Goal: Task Accomplishment & Management: Manage account settings

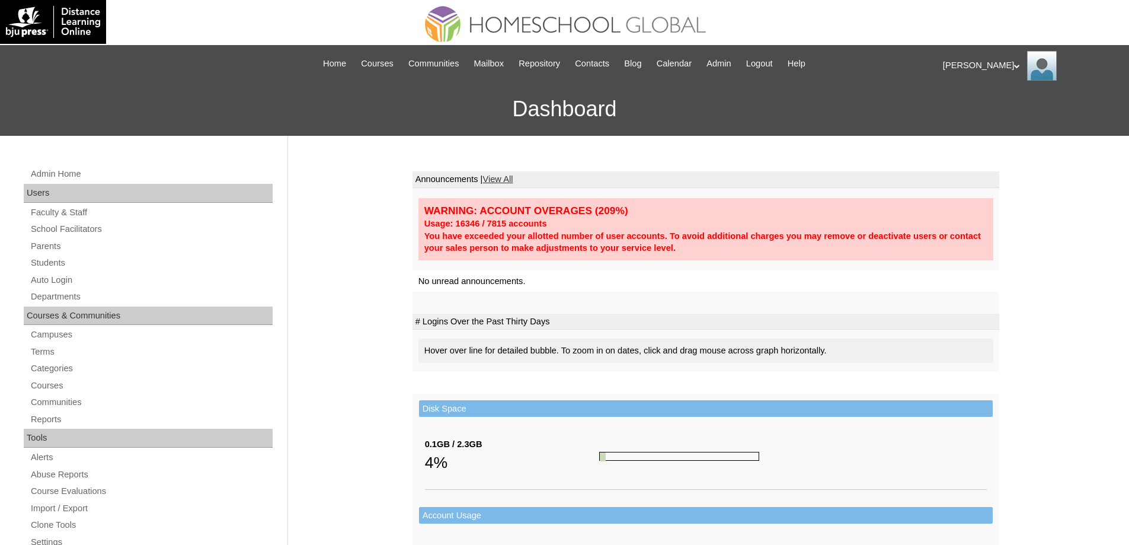
click at [84, 270] on div "Admin Home Users Faculty & Staff School Facilitators Parents Students Auto Logi…" at bounding box center [150, 549] width 264 height 766
click at [78, 262] on link "Students" at bounding box center [151, 262] width 243 height 15
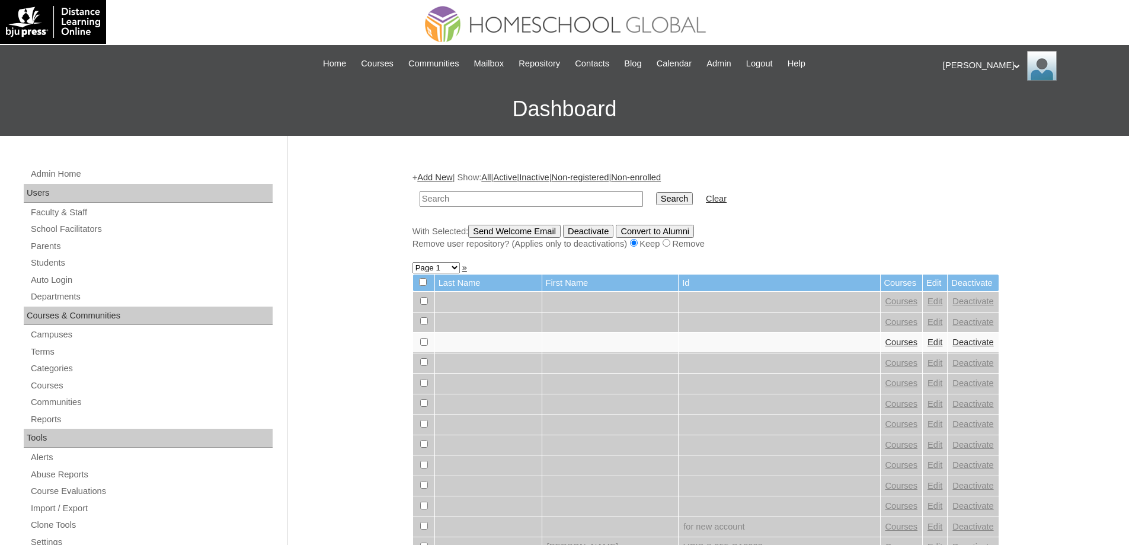
drag, startPoint x: 468, startPoint y: 187, endPoint x: 472, endPoint y: 194, distance: 7.7
click at [470, 190] on td at bounding box center [531, 199] width 235 height 28
click at [472, 194] on input "text" at bounding box center [531, 199] width 223 height 16
paste input "[PERSON_NAME]"
type input "Anthana Rosal"
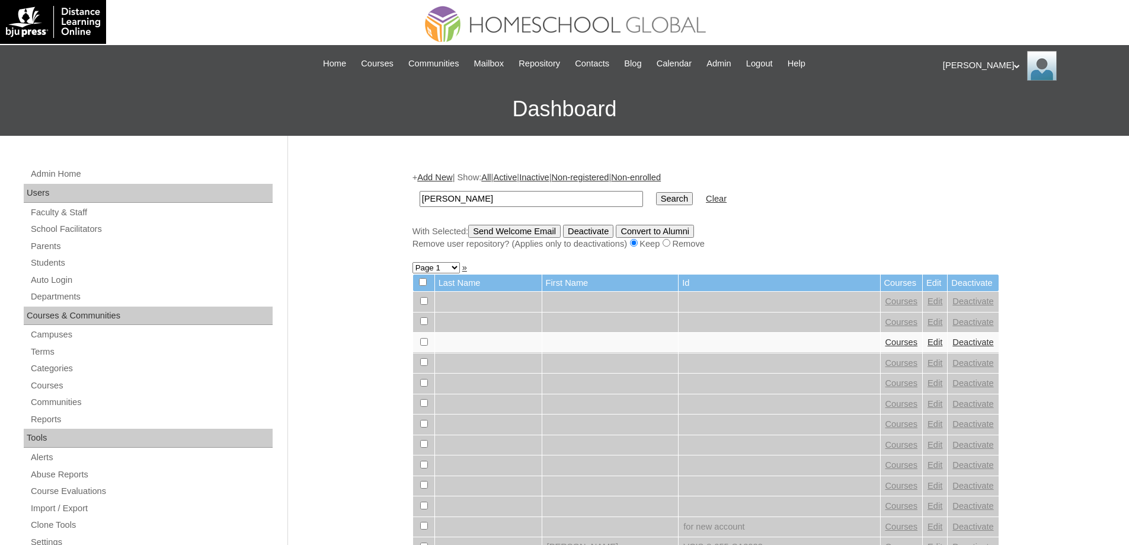
click at [693, 198] on input "Search" at bounding box center [674, 198] width 37 height 13
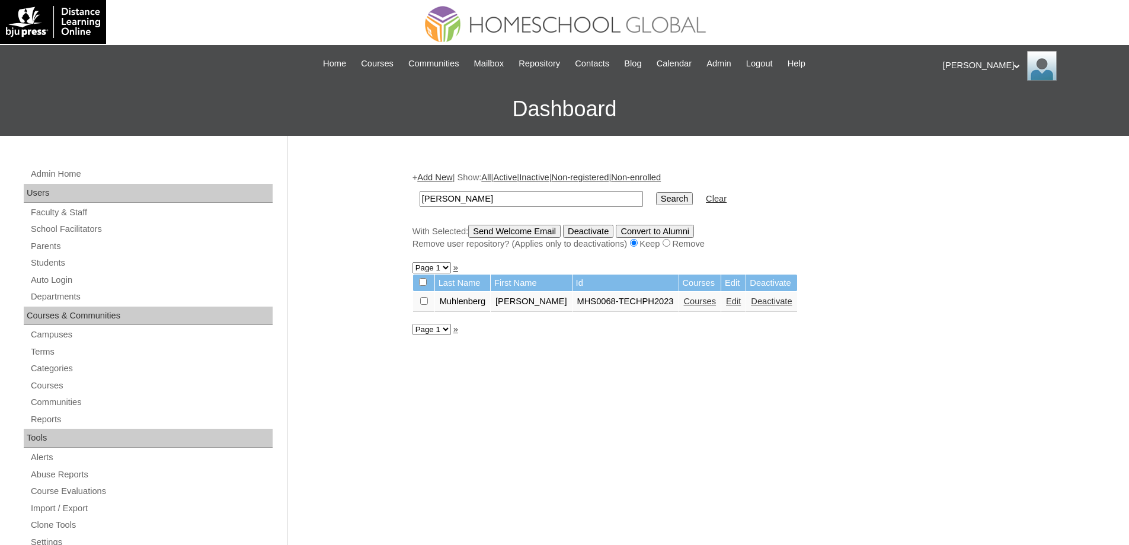
click at [716, 304] on link "Courses" at bounding box center [700, 300] width 33 height 9
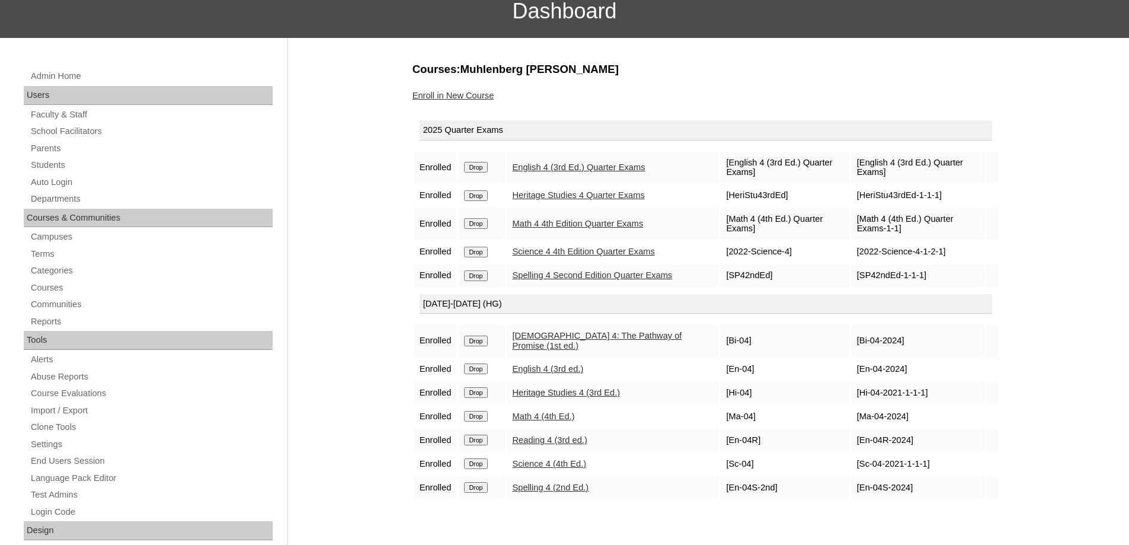
scroll to position [59, 0]
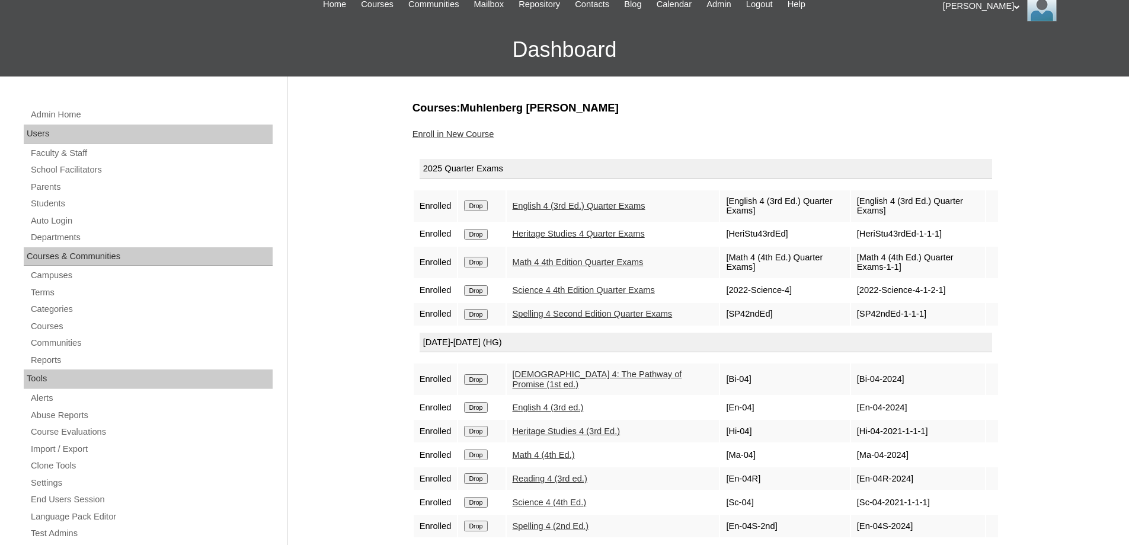
click at [452, 134] on link "Enroll in New Course" at bounding box center [453, 133] width 82 height 9
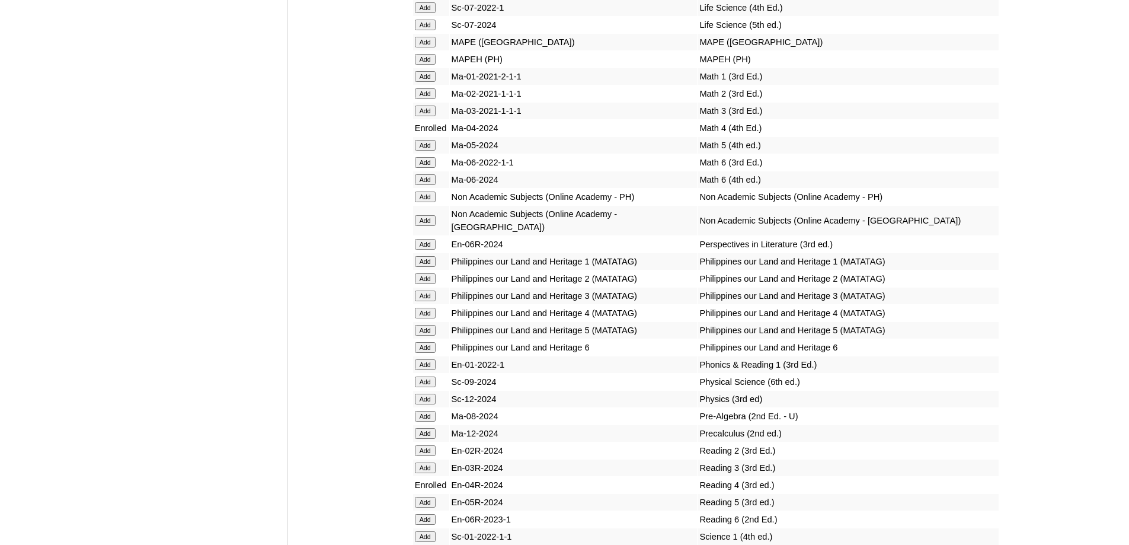
scroll to position [4266, 0]
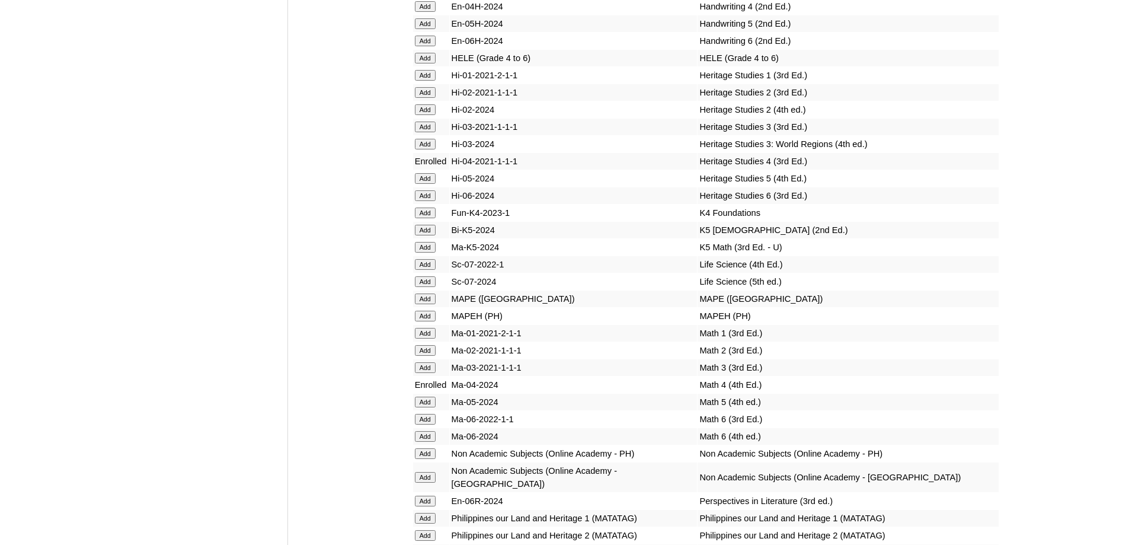
scroll to position [4029, 0]
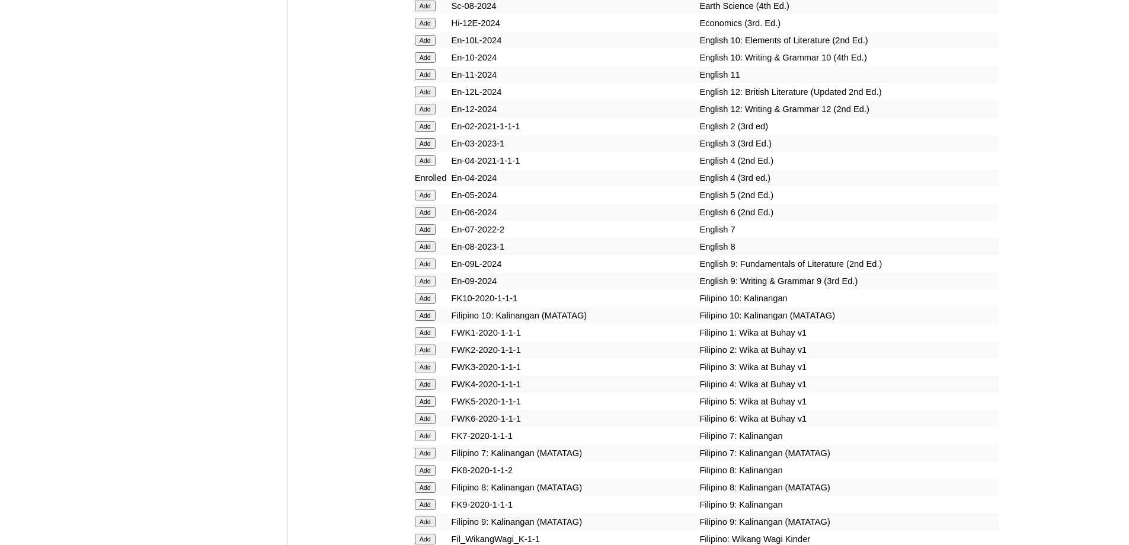
scroll to position [3652, 0]
